Goal: Information Seeking & Learning: Learn about a topic

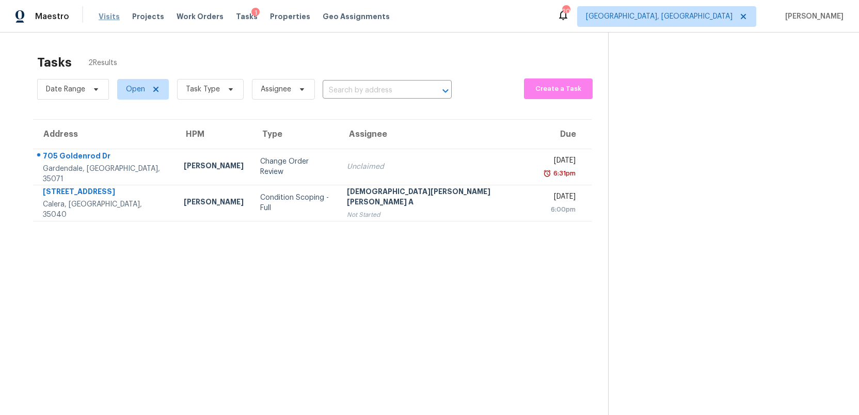
click at [105, 17] on span "Visits" at bounding box center [109, 16] width 21 height 10
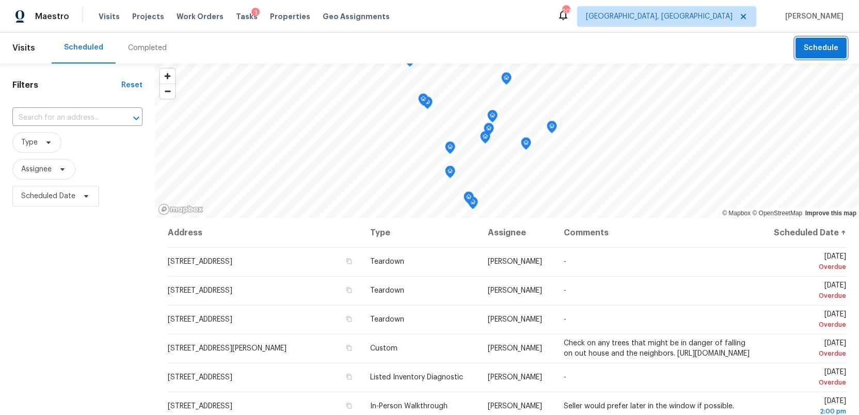
click at [818, 51] on span "Schedule" at bounding box center [821, 48] width 35 height 13
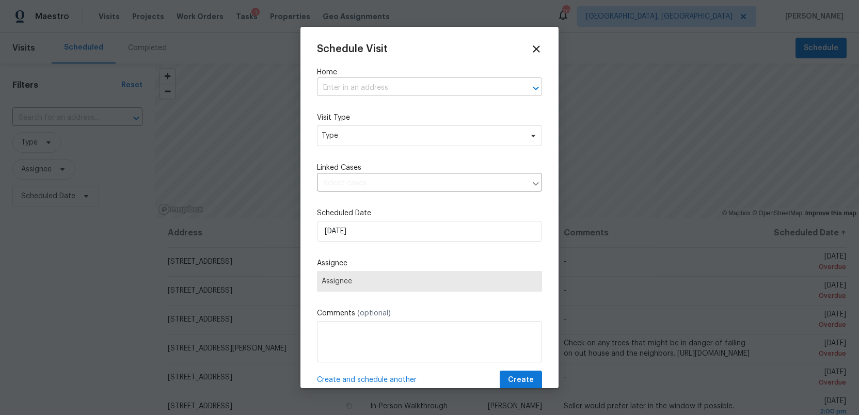
click at [333, 89] on input "text" at bounding box center [415, 88] width 196 height 16
type input "1"
type input "spa"
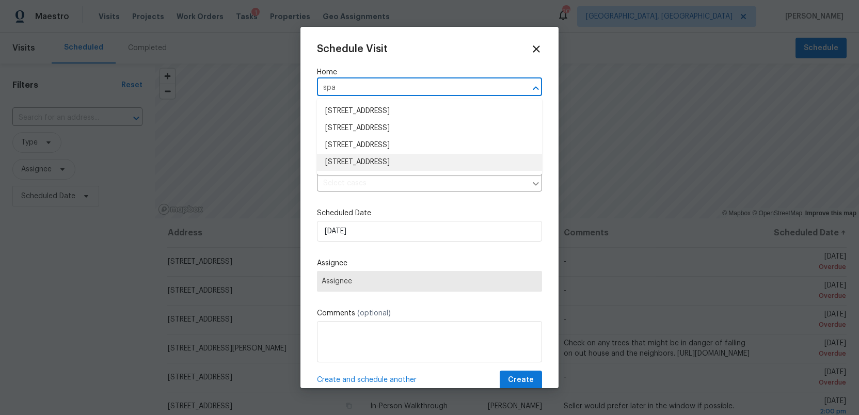
click at [376, 160] on li "[STREET_ADDRESS]" at bounding box center [429, 162] width 225 height 17
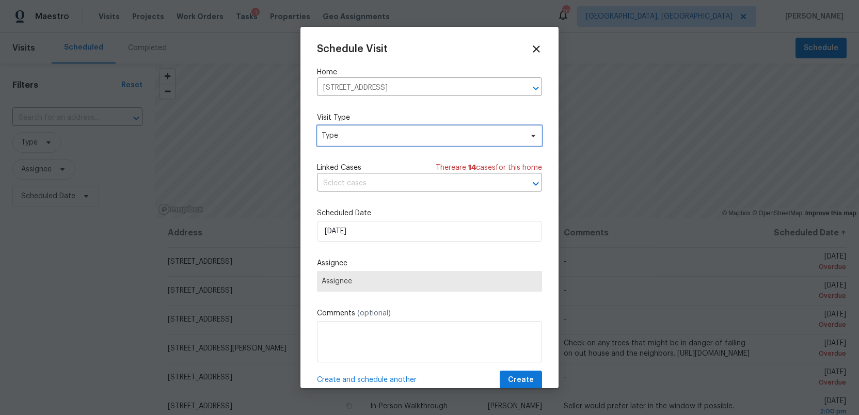
click at [361, 134] on span "Type" at bounding box center [422, 136] width 201 height 10
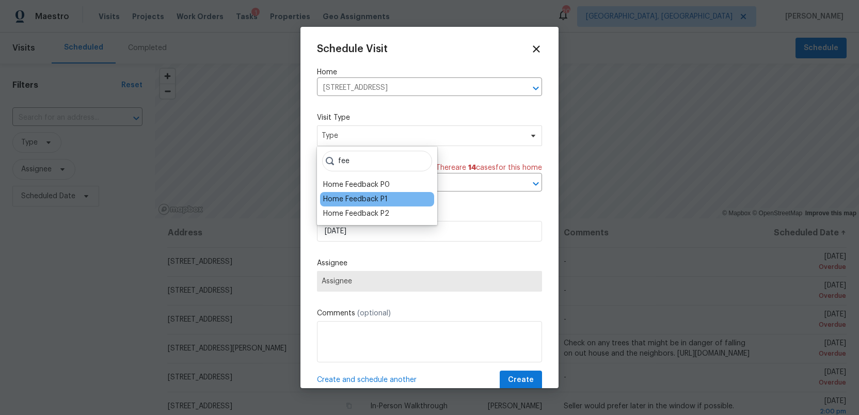
type input "fee"
click at [352, 202] on div "Home Feedback P1" at bounding box center [355, 199] width 65 height 10
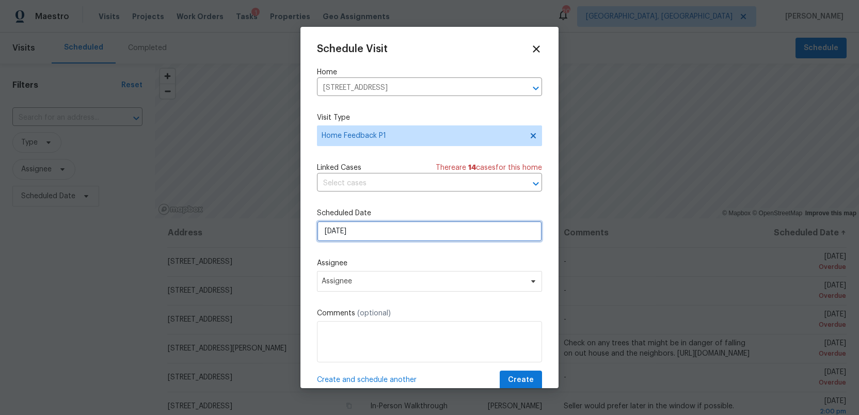
click at [361, 234] on input "[DATE]" at bounding box center [429, 231] width 225 height 21
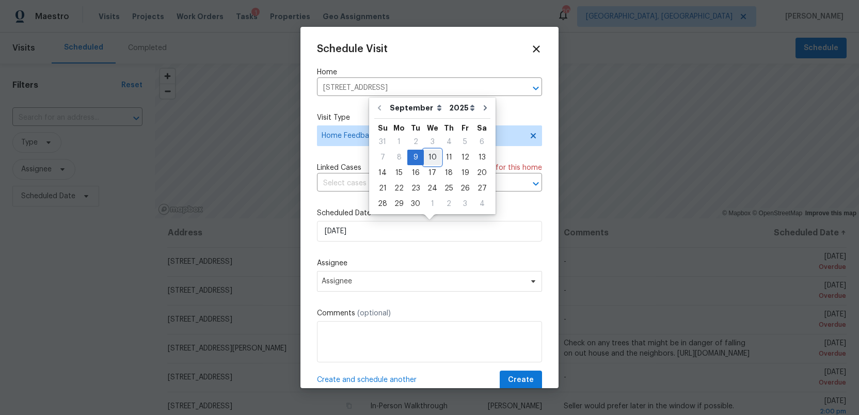
click at [433, 160] on div "10" at bounding box center [432, 157] width 17 height 14
type input "[DATE]"
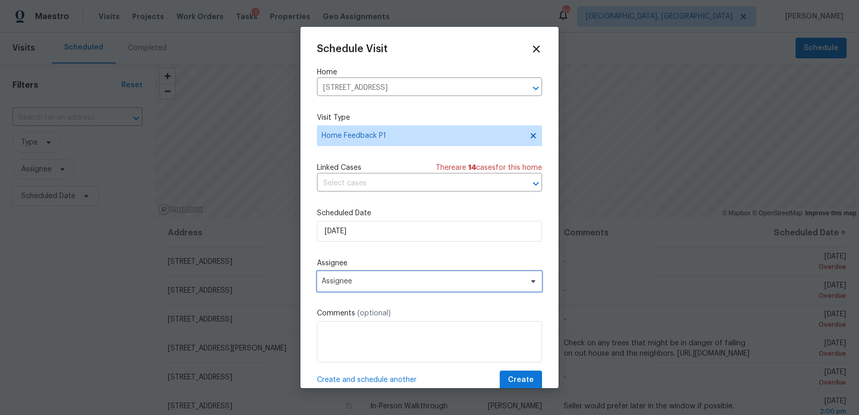
click at [370, 287] on span "Assignee" at bounding box center [429, 281] width 225 height 21
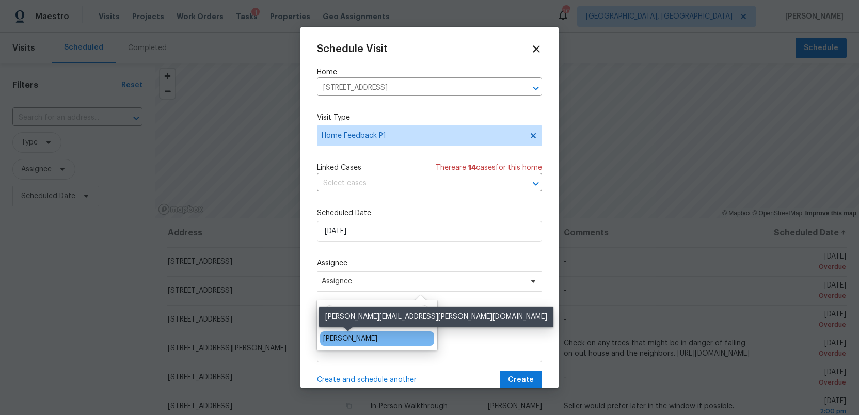
type input "[PERSON_NAME]"
click at [342, 338] on div "[PERSON_NAME]" at bounding box center [350, 339] width 54 height 10
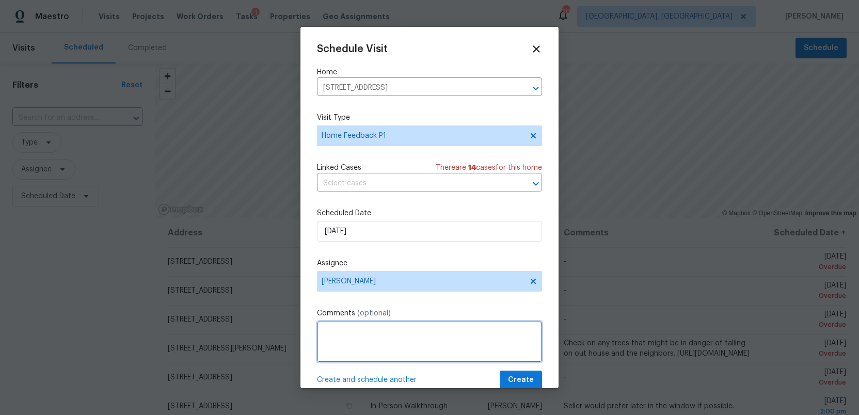
click at [342, 338] on textarea at bounding box center [429, 341] width 225 height 41
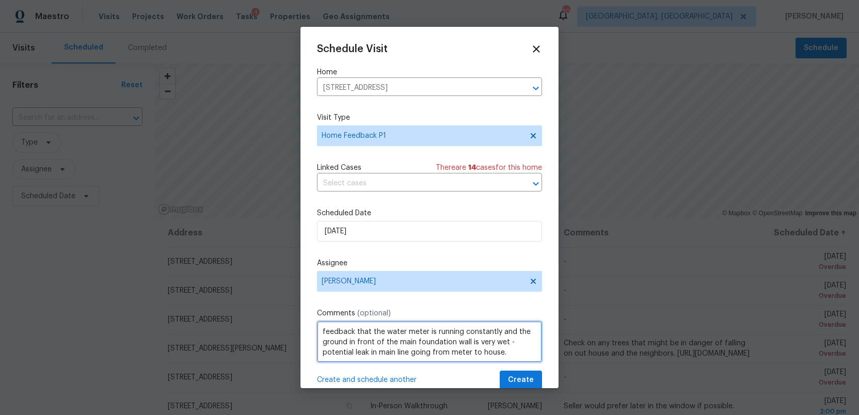
type textarea "feedback that the water meter is running constantly and the ground in front of …"
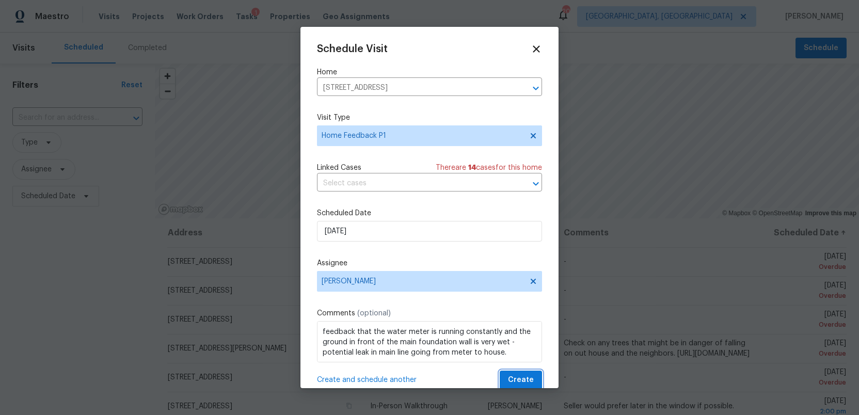
click at [524, 380] on span "Create" at bounding box center [521, 380] width 26 height 13
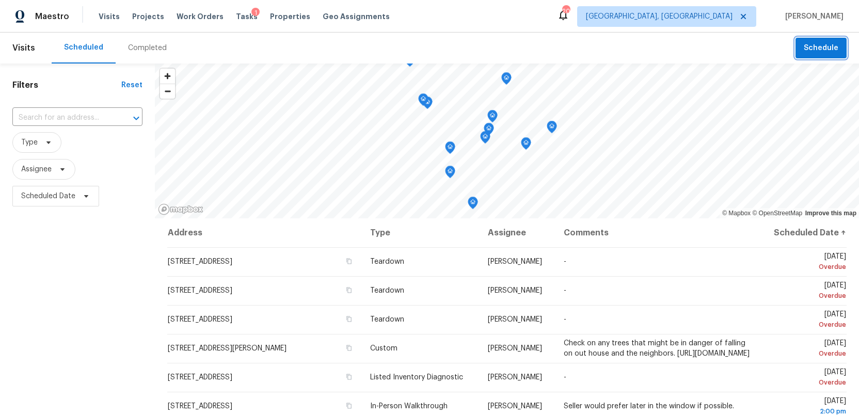
click at [820, 52] on span "Schedule" at bounding box center [821, 48] width 35 height 13
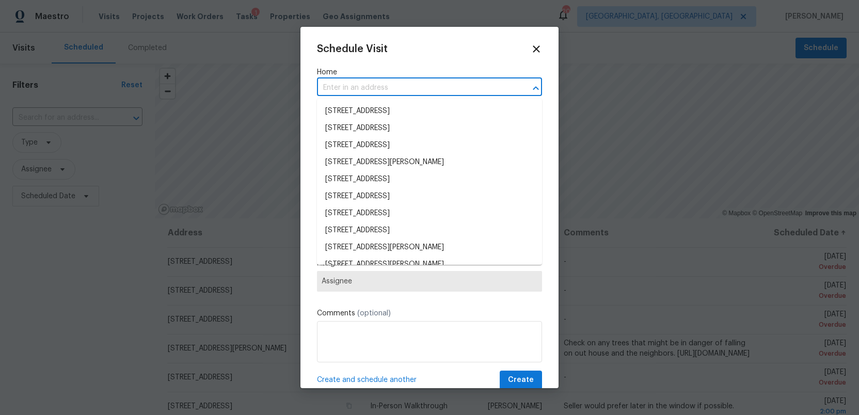
click at [351, 89] on input "text" at bounding box center [415, 88] width 196 height 16
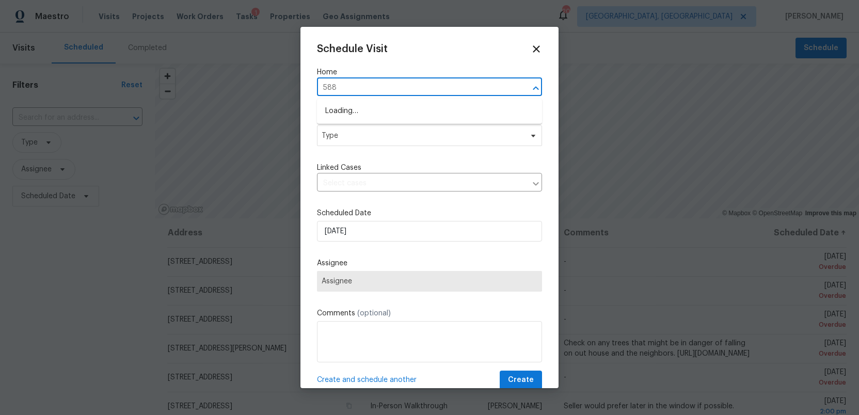
type input "5882"
click at [377, 115] on li "[STREET_ADDRESS][PERSON_NAME]" at bounding box center [429, 111] width 225 height 17
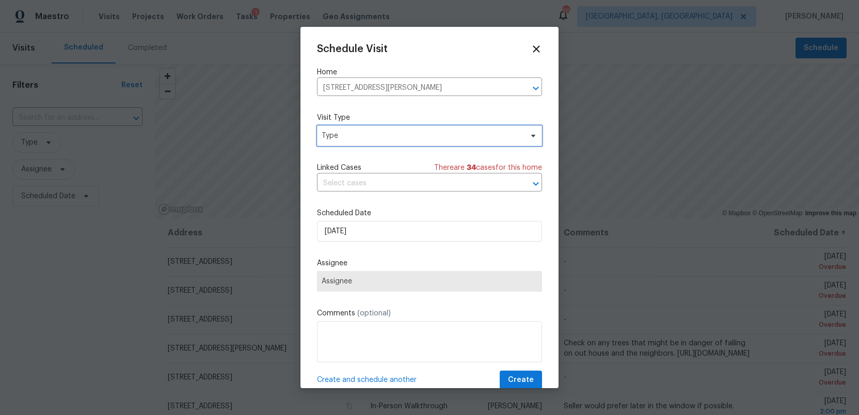
click at [357, 141] on span "Type" at bounding box center [429, 135] width 225 height 21
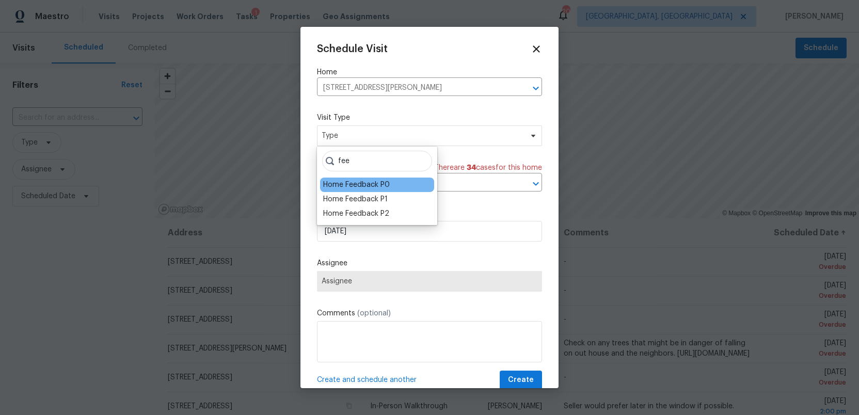
type input "fee"
click at [347, 188] on div "Home Feedback P0" at bounding box center [356, 185] width 67 height 10
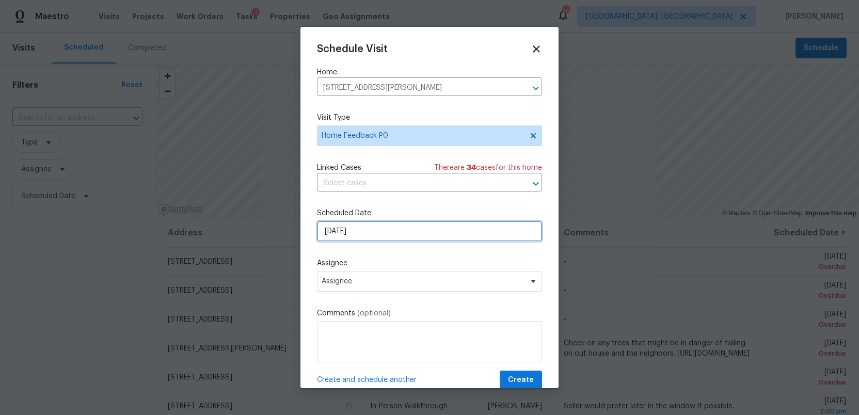
click at [366, 233] on input "[DATE]" at bounding box center [429, 231] width 225 height 21
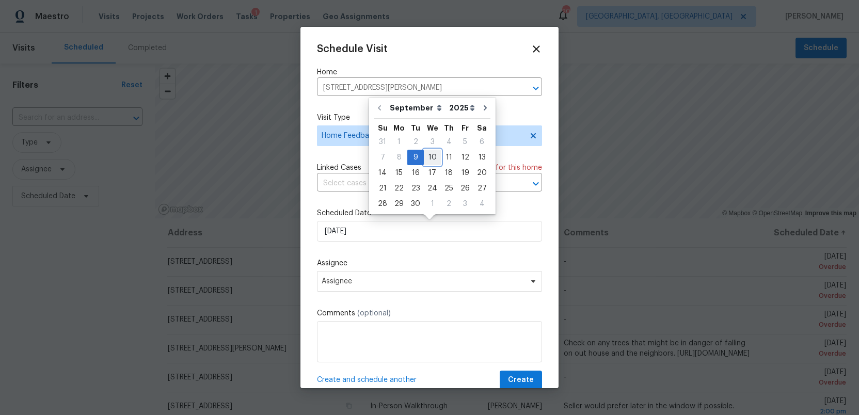
click at [429, 158] on div "10" at bounding box center [432, 157] width 17 height 14
type input "[DATE]"
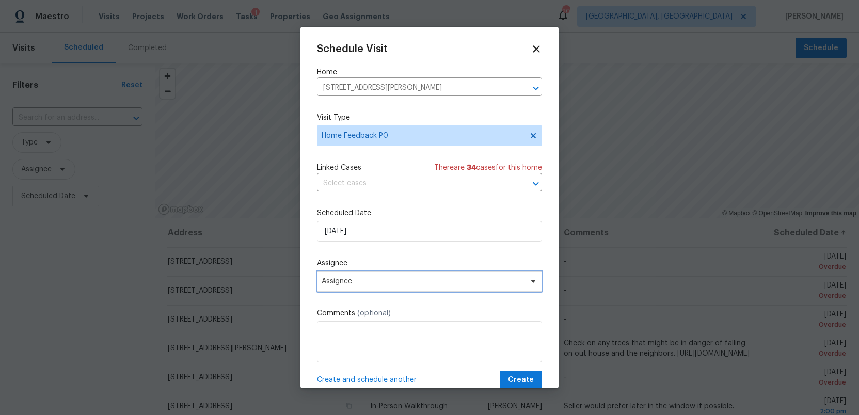
click at [379, 283] on span "Assignee" at bounding box center [423, 281] width 202 height 8
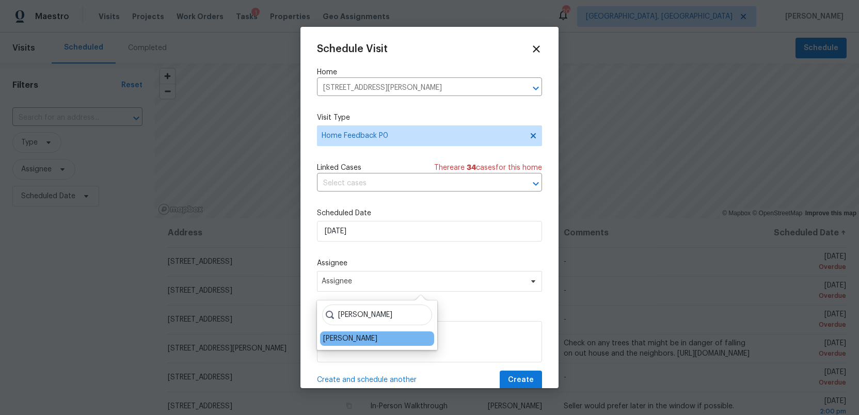
type input "[PERSON_NAME]"
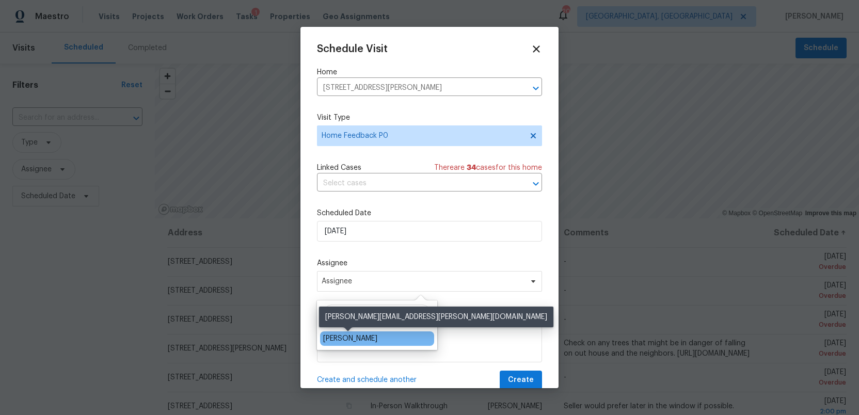
click at [342, 338] on div "[PERSON_NAME]" at bounding box center [350, 339] width 54 height 10
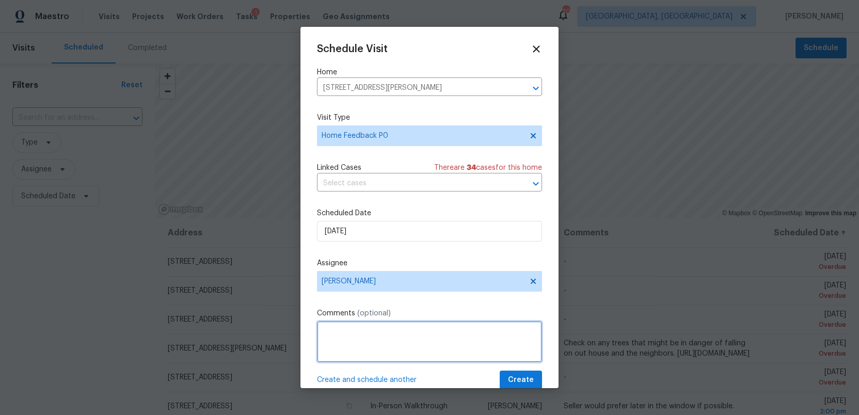
click at [342, 338] on textarea at bounding box center [429, 341] width 225 height 41
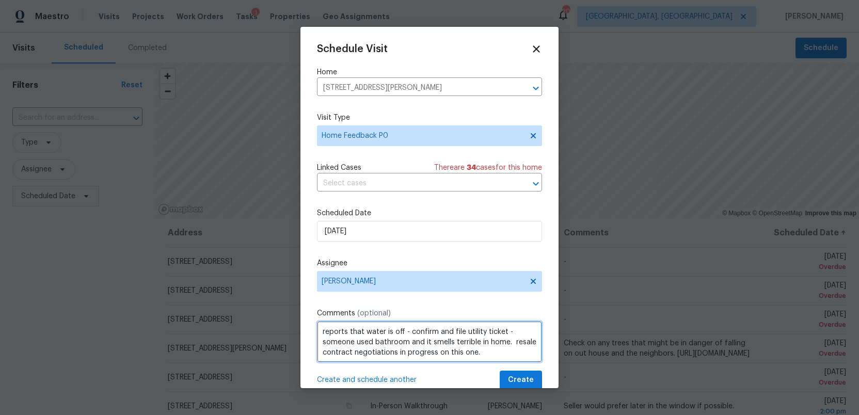
type textarea "reports that water is off - confirm and file utility ticket - someone used bath…"
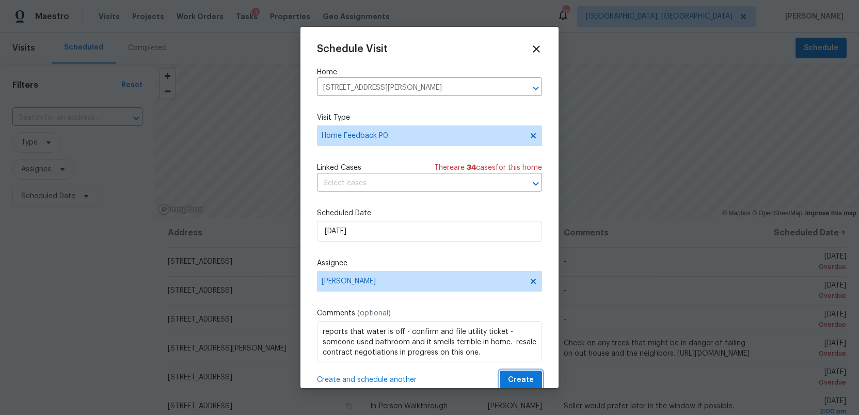
click at [524, 382] on span "Create" at bounding box center [521, 380] width 26 height 13
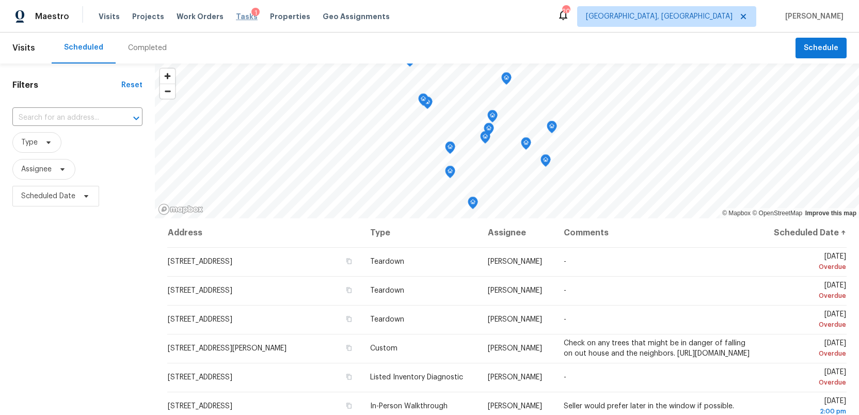
click at [236, 17] on span "Tasks" at bounding box center [247, 16] width 22 height 7
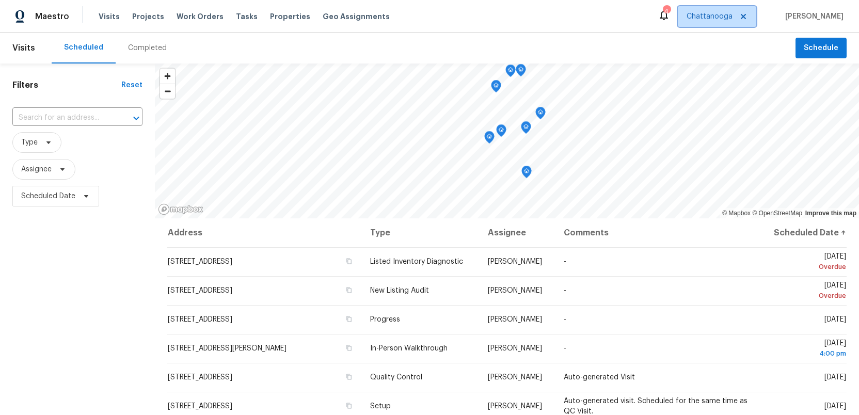
click at [724, 21] on span "Chattanooga" at bounding box center [710, 16] width 46 height 10
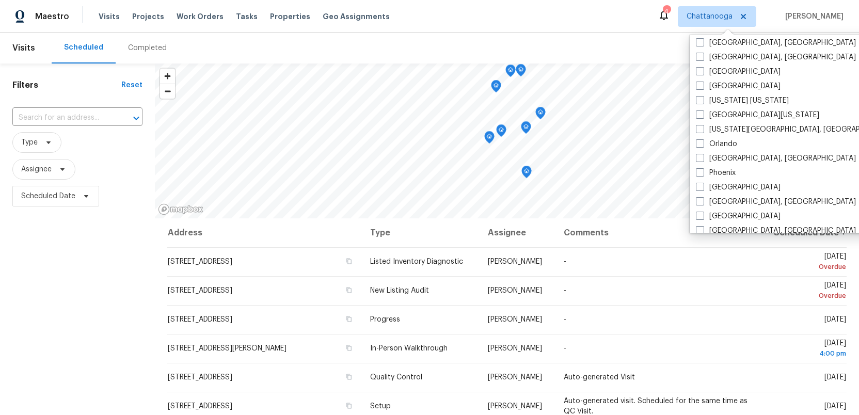
scroll to position [473, 0]
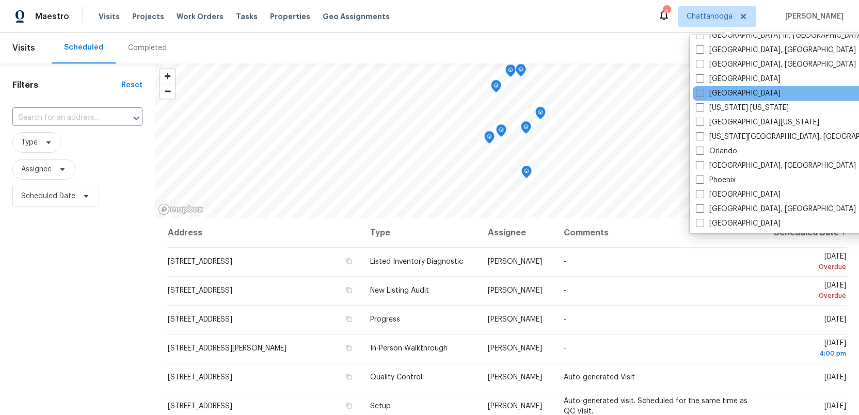
click at [699, 89] on span at bounding box center [700, 93] width 8 height 8
click at [699, 89] on input "Nashville" at bounding box center [699, 91] width 7 height 7
checkbox input "true"
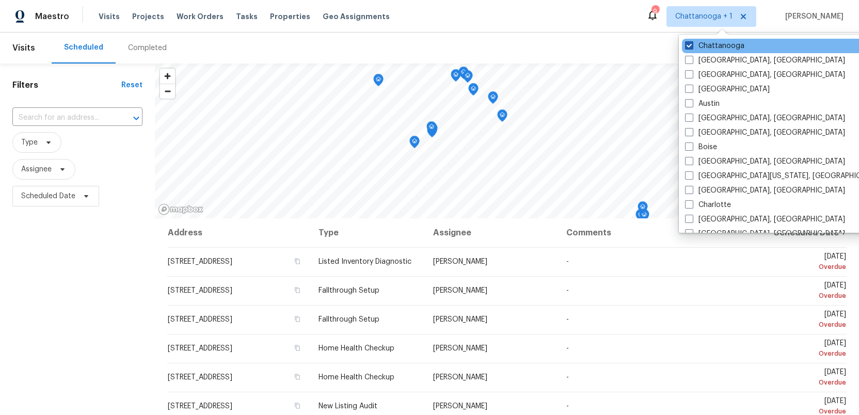
click at [688, 43] on span at bounding box center [689, 45] width 8 height 8
click at [688, 43] on input "Chattanooga" at bounding box center [688, 44] width 7 height 7
checkbox input "false"
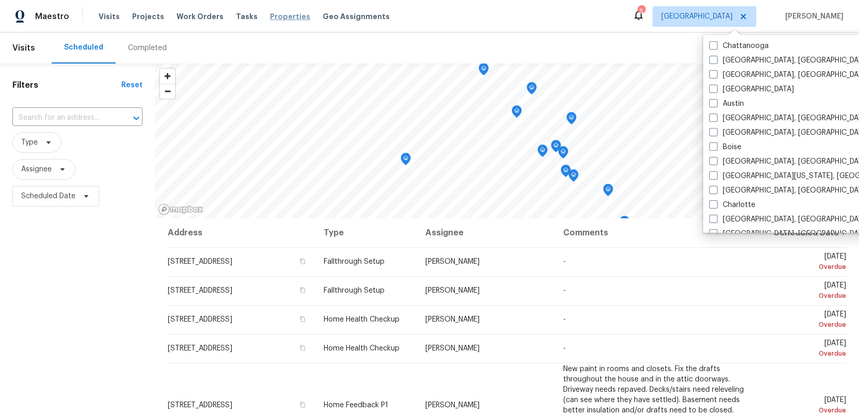
click at [272, 13] on span "Properties" at bounding box center [290, 16] width 40 height 10
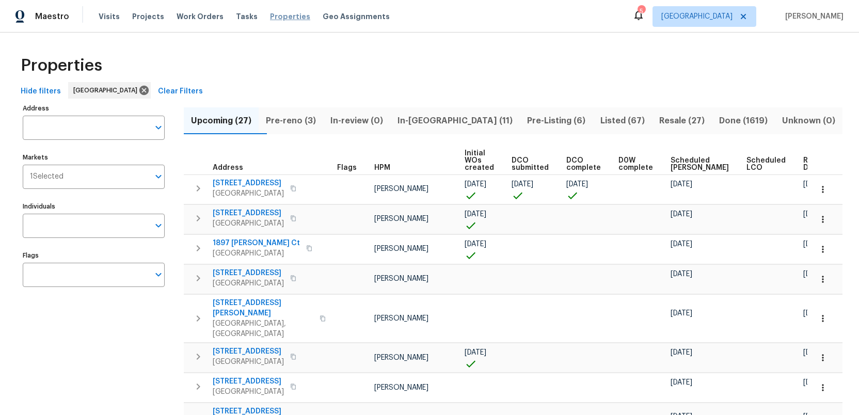
click at [275, 21] on span "Properties" at bounding box center [290, 16] width 40 height 10
click at [143, 14] on span "Projects" at bounding box center [148, 16] width 32 height 10
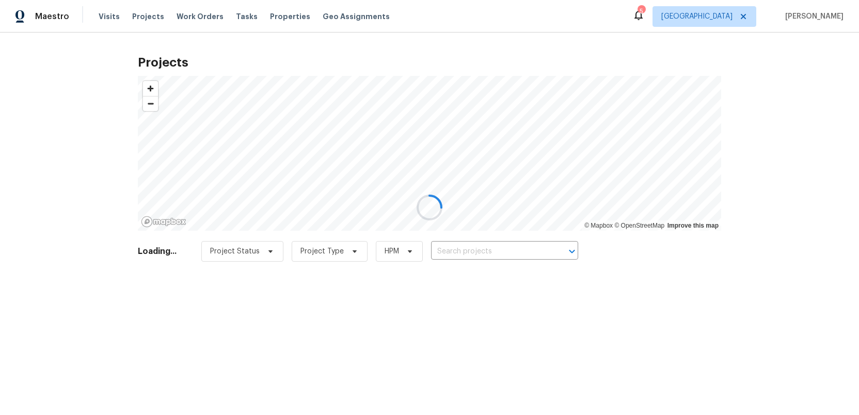
click at [454, 248] on div at bounding box center [429, 207] width 859 height 415
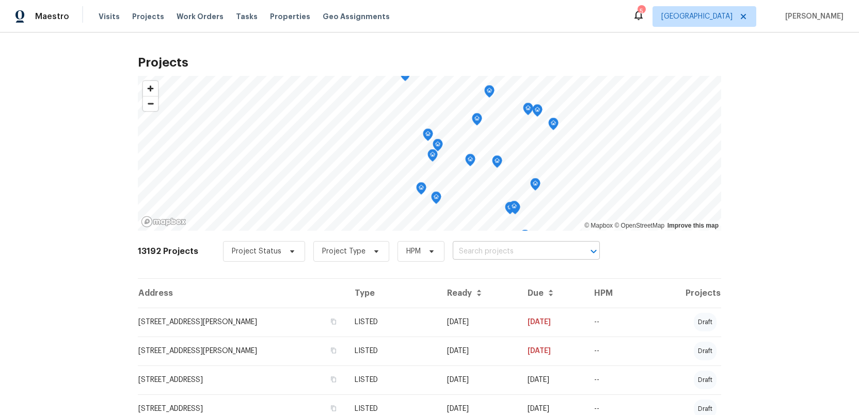
click at [458, 251] on input "text" at bounding box center [512, 252] width 118 height 16
paste input "3108 Celt Aly, Nolensville, TN 37135"
type input "3108 Celt Aly, Nolensville, TN 37135"
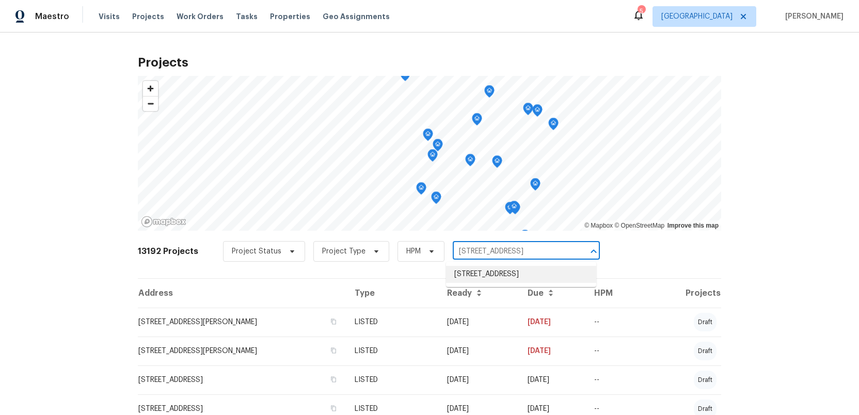
click at [484, 275] on li "3108 Celt Aly, Nolensville, TN 37135" at bounding box center [521, 274] width 150 height 17
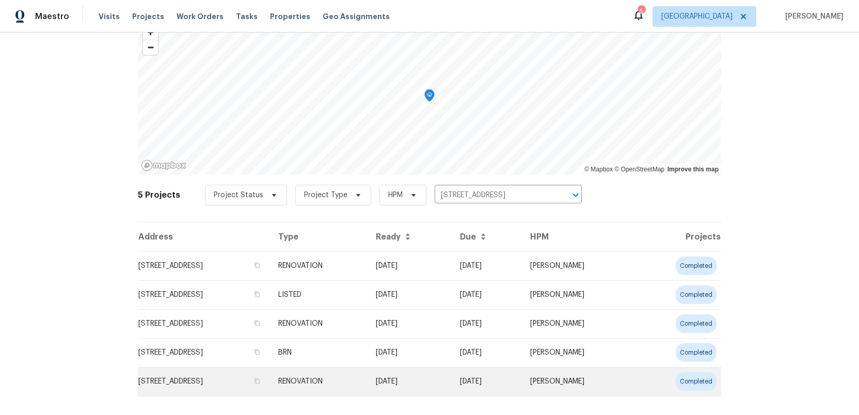
scroll to position [52, 0]
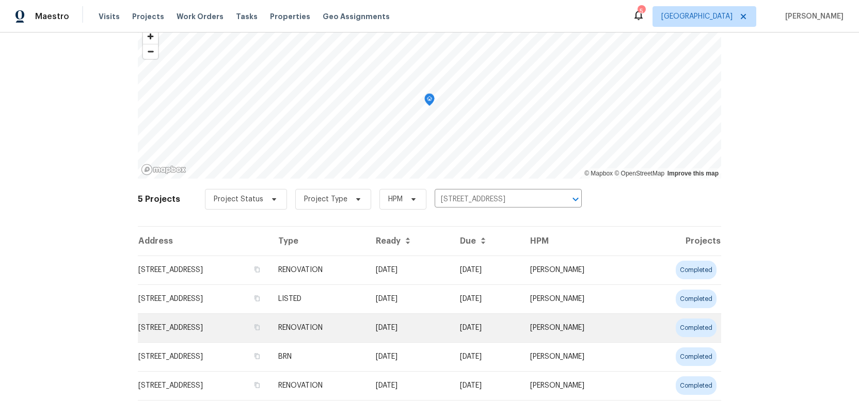
click at [270, 331] on td "3108 Celt Aly, Nolensville, TN 37135" at bounding box center [204, 327] width 132 height 29
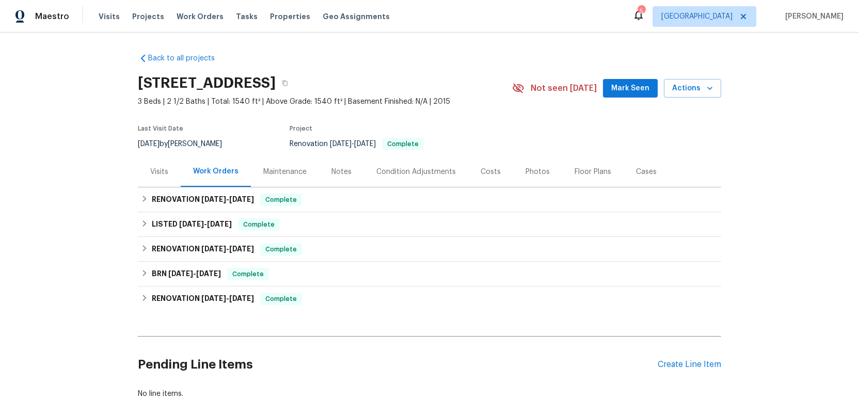
click at [487, 174] on div "Costs" at bounding box center [491, 172] width 20 height 10
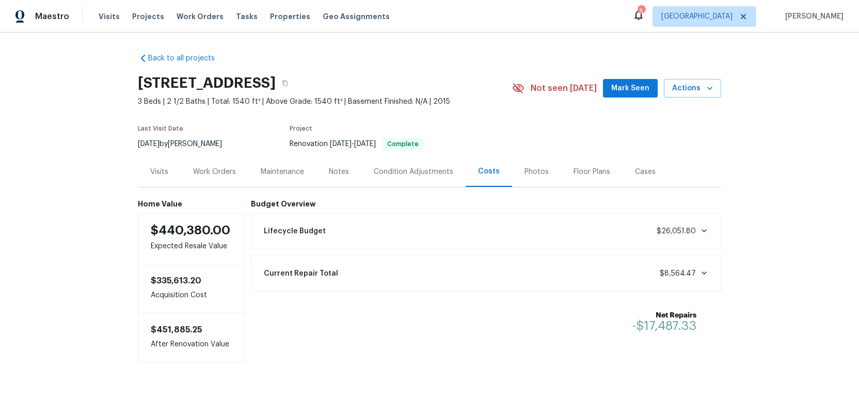
click at [214, 170] on div "Work Orders" at bounding box center [214, 172] width 43 height 10
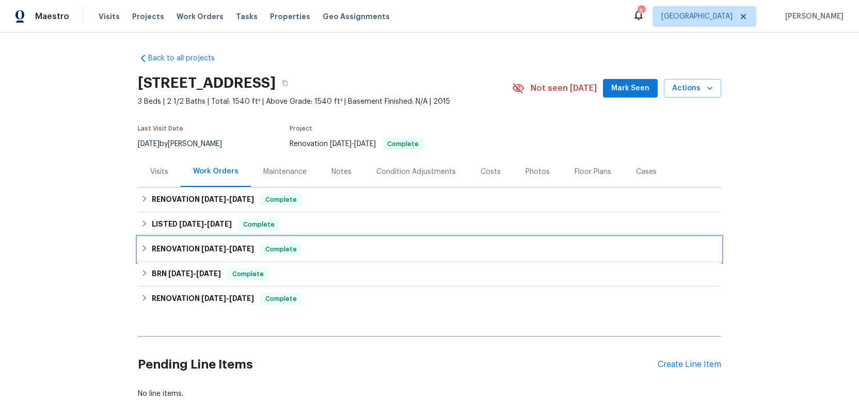
click at [187, 250] on h6 "RENOVATION 7/21/25 - 7/28/25" at bounding box center [203, 249] width 102 height 12
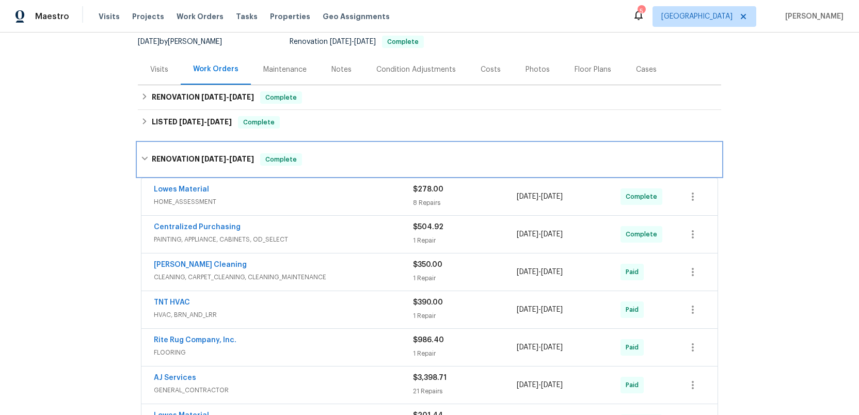
scroll to position [76, 0]
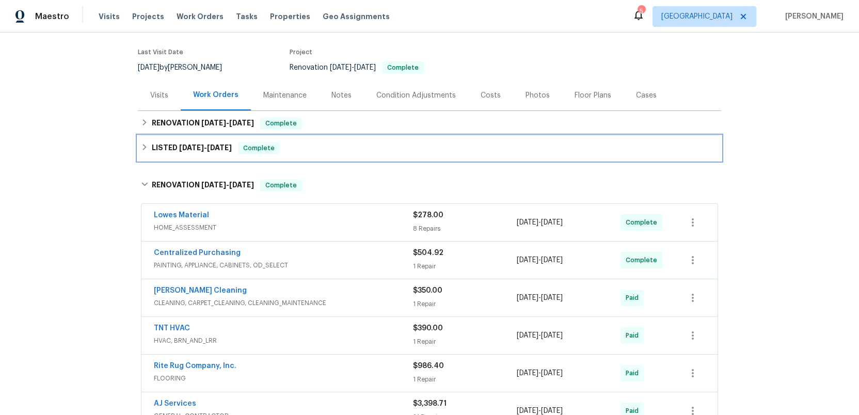
click at [179, 148] on span "7/30/25" at bounding box center [191, 147] width 25 height 7
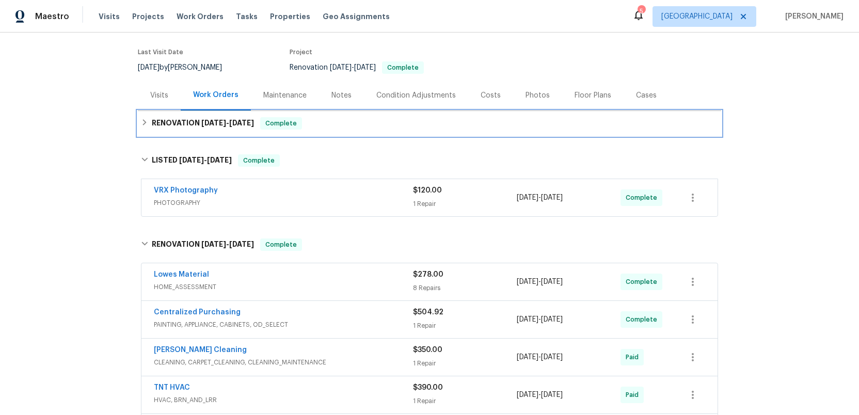
click at [180, 124] on h6 "RENOVATION 8/19/25 - 8/20/25" at bounding box center [203, 123] width 102 height 12
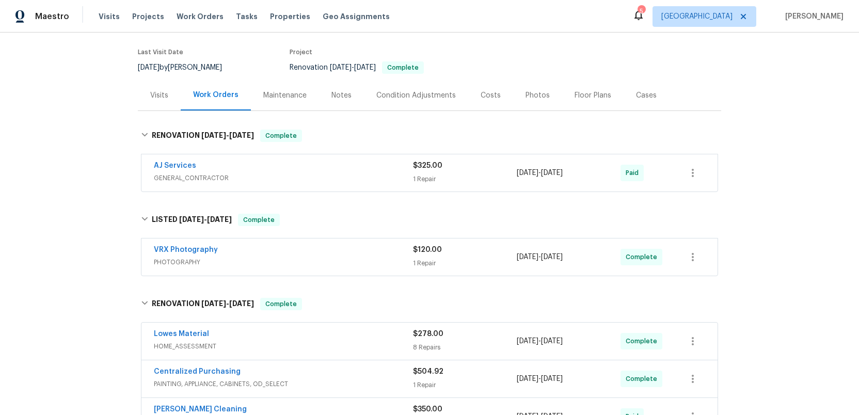
click at [279, 175] on span "GENERAL_CONTRACTOR" at bounding box center [283, 178] width 259 height 10
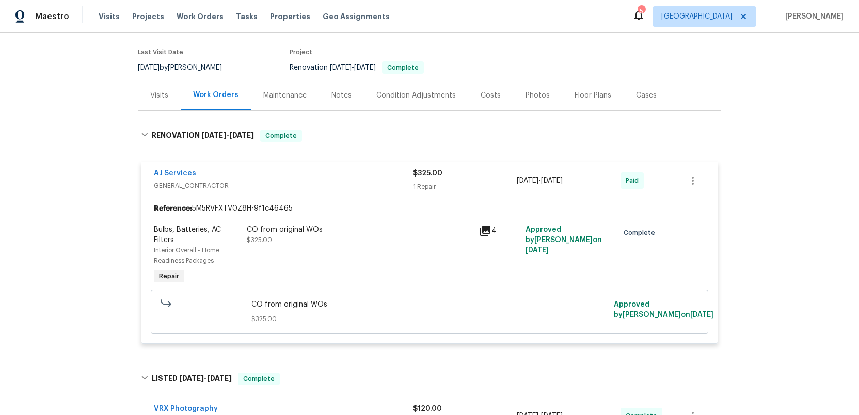
click at [336, 196] on div "AJ Services GENERAL_CONTRACTOR $325.00 1 Repair 8/19/2025 - 8/20/2025 Paid" at bounding box center [429, 180] width 576 height 37
click at [294, 180] on div "AJ Services" at bounding box center [283, 174] width 259 height 12
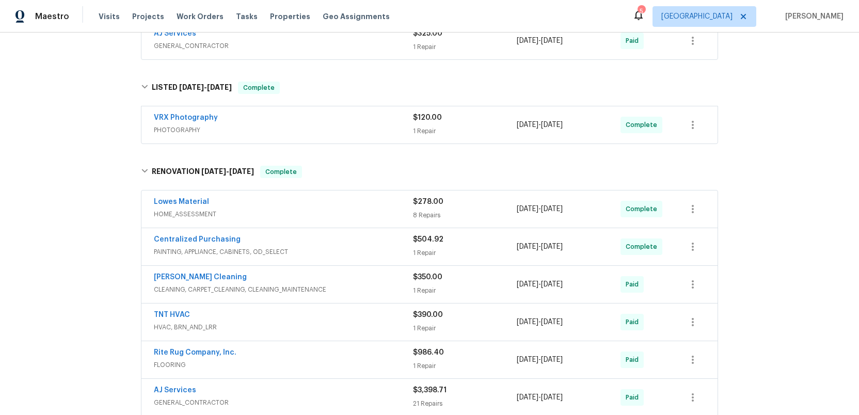
scroll to position [207, 0]
click at [311, 204] on div "Lowes Material" at bounding box center [283, 204] width 259 height 12
